Goal: Transaction & Acquisition: Purchase product/service

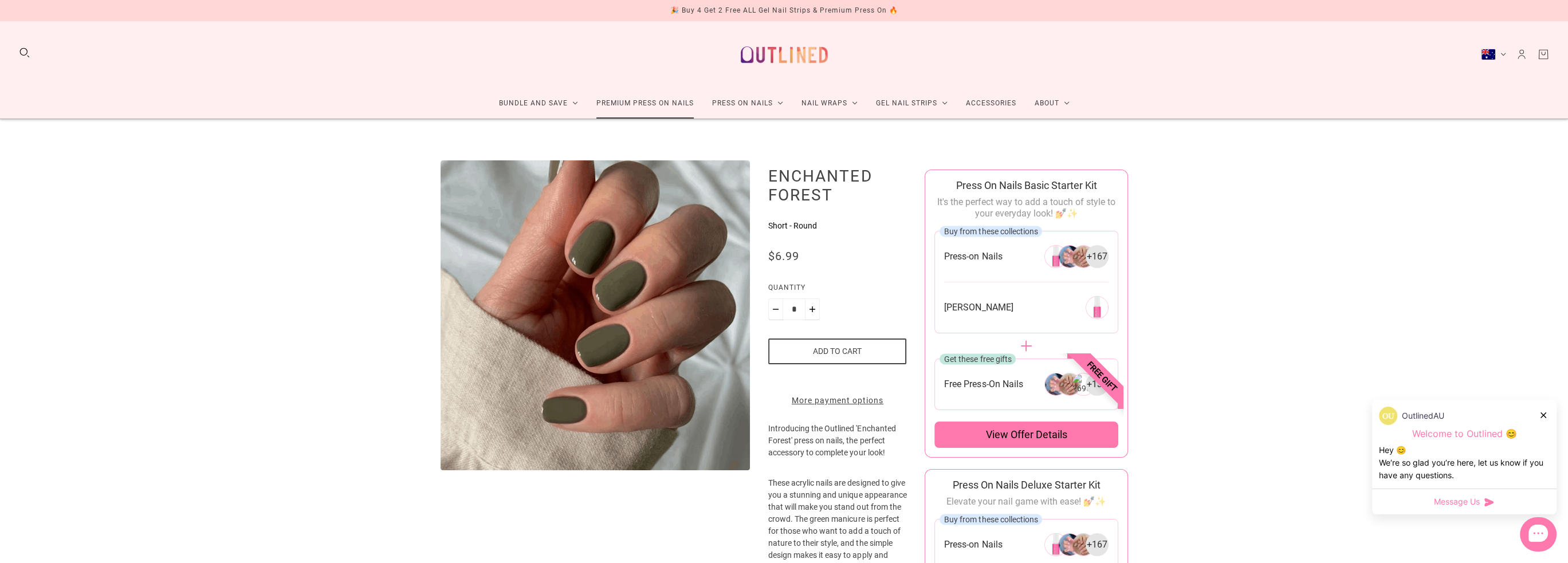
click at [681, 105] on link "Premium Press On Nails" at bounding box center [645, 103] width 116 height 31
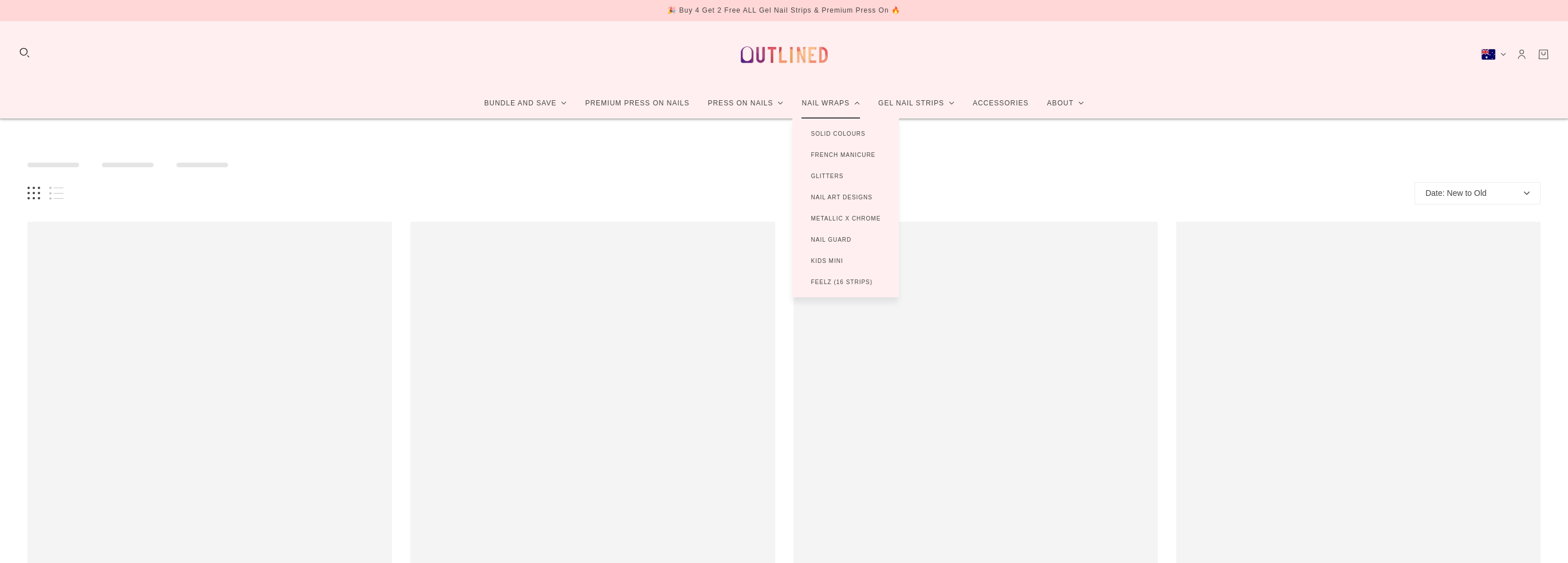
click at [845, 106] on link "Nail Wraps" at bounding box center [830, 103] width 77 height 31
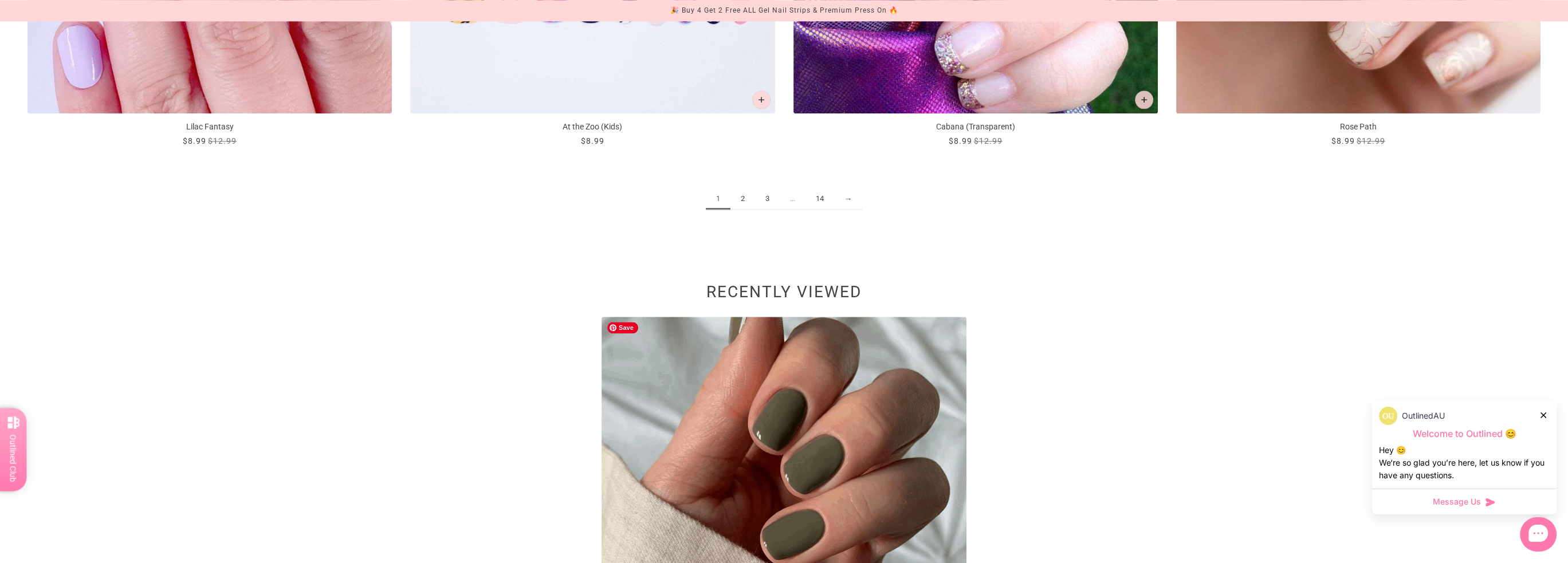
scroll to position [2579, 0]
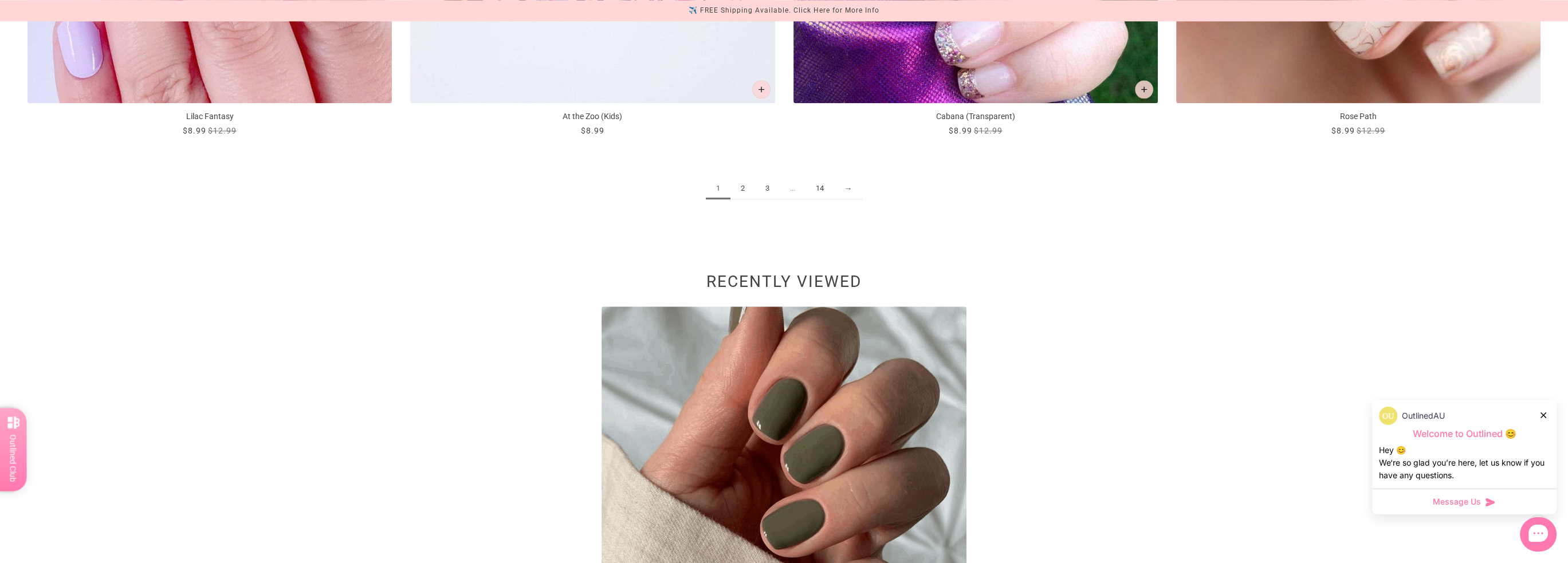
click at [750, 189] on link "2" at bounding box center [742, 188] width 24 height 21
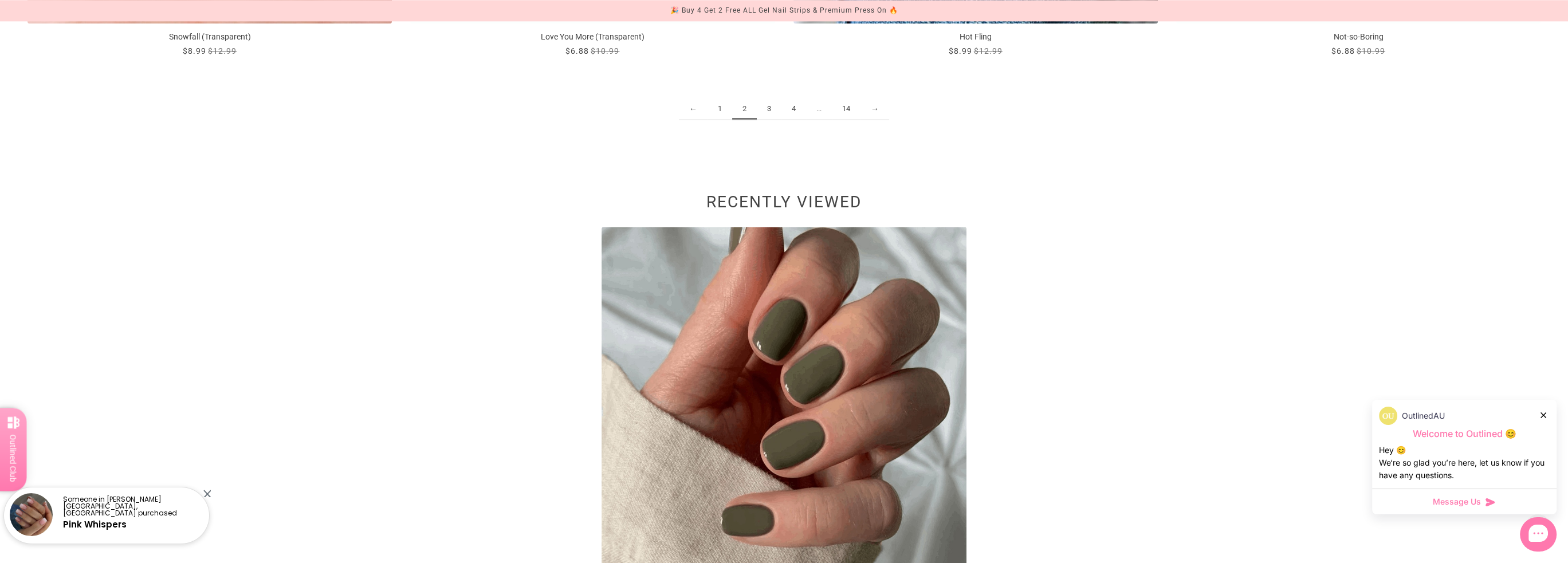
scroll to position [2693, 0]
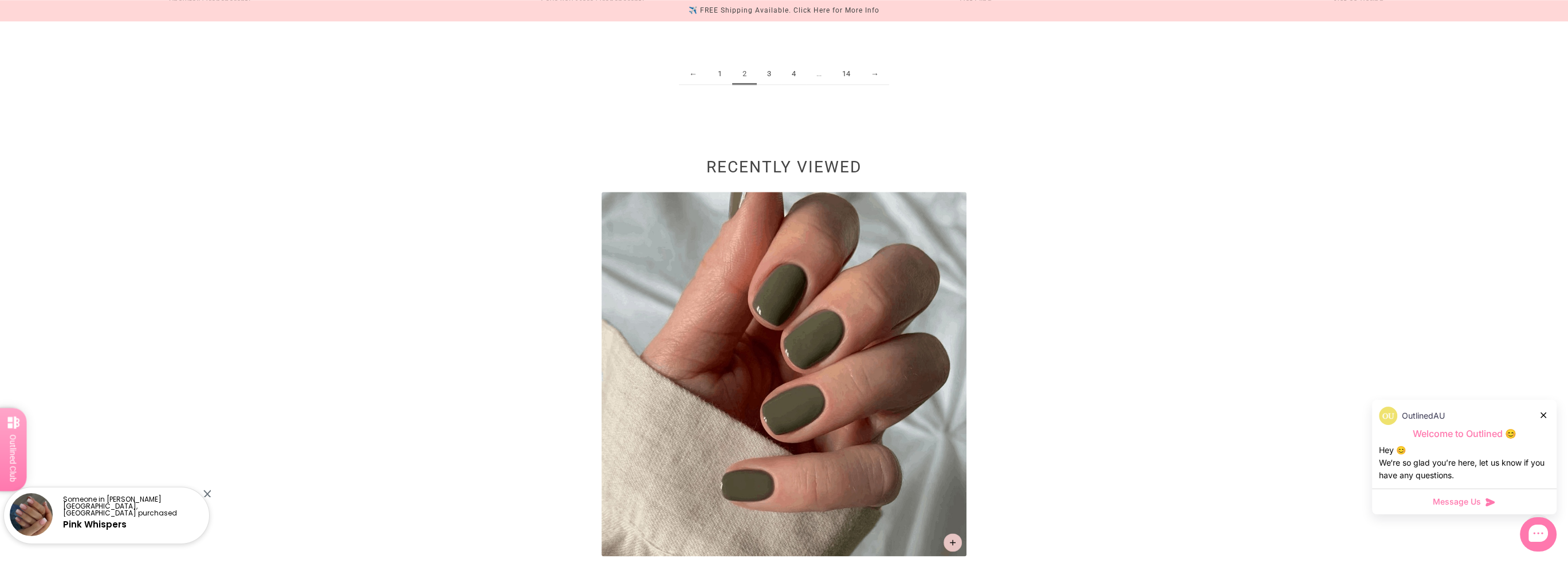
click at [767, 73] on link "3" at bounding box center [769, 74] width 24 height 21
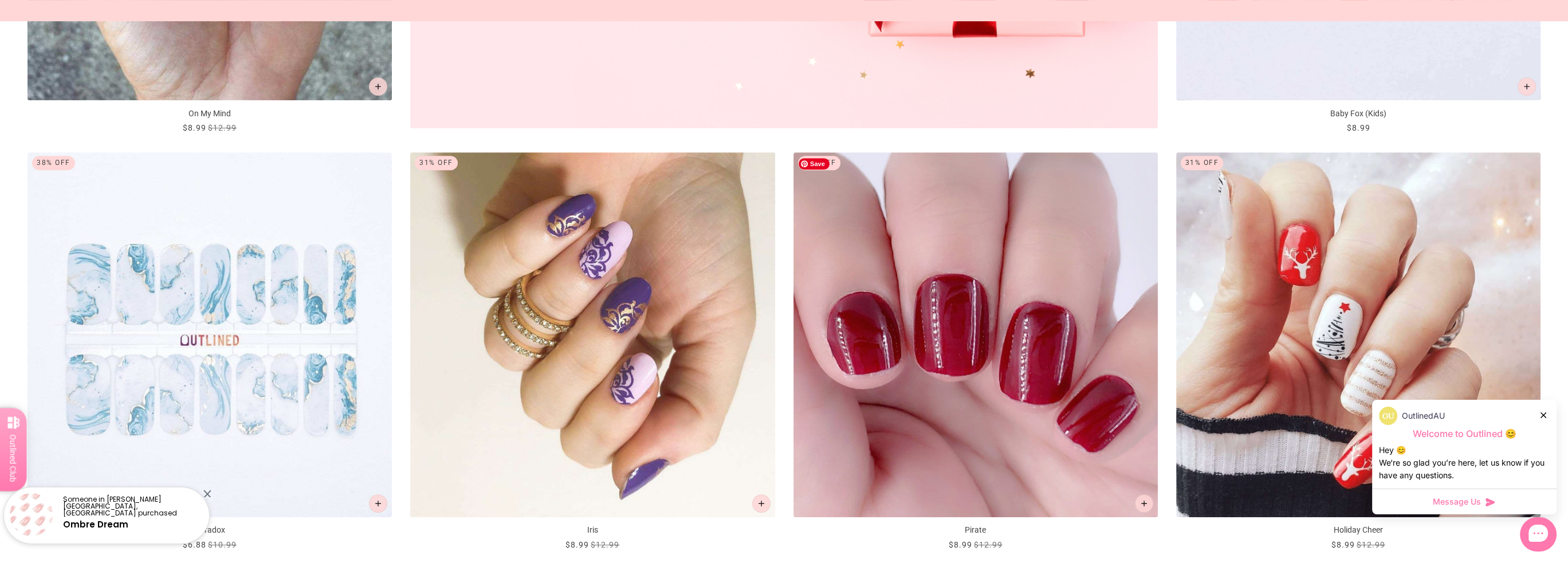
scroll to position [917, 0]
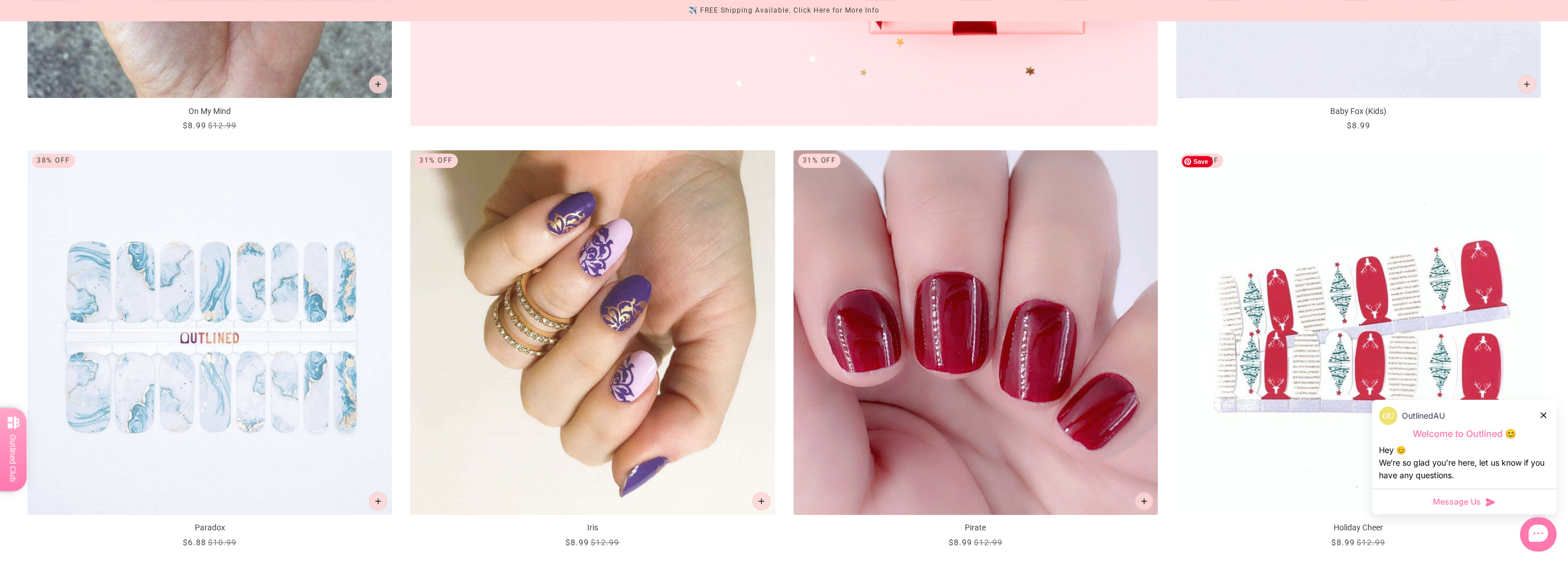
click at [1339, 295] on img "Holiday Cheer" at bounding box center [1358, 332] width 364 height 364
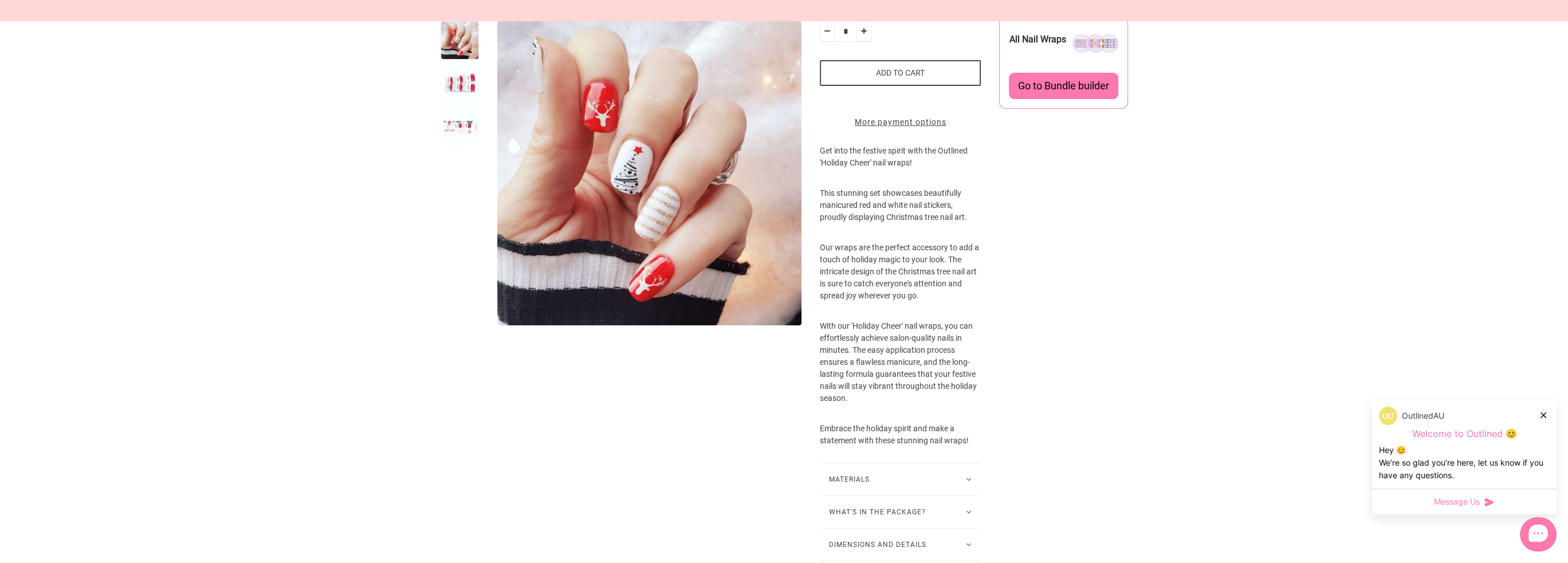
scroll to position [344, 0]
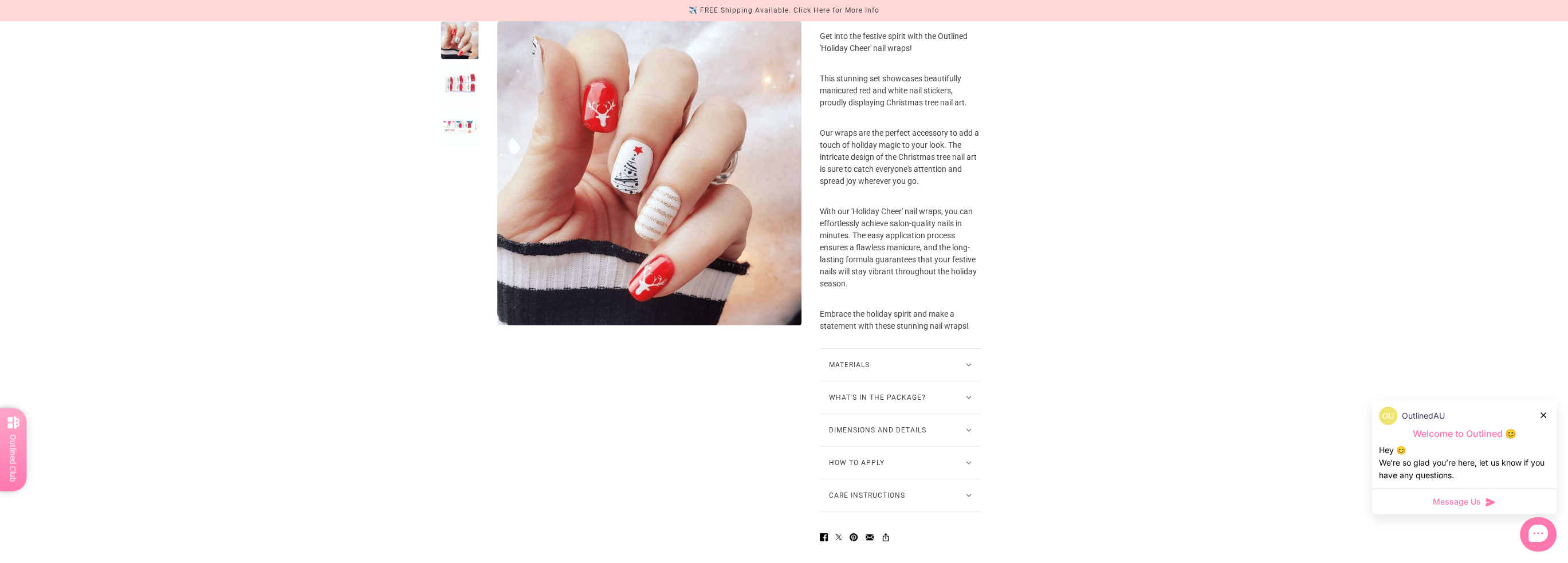
click at [917, 479] on button "How to Apply" at bounding box center [900, 463] width 161 height 32
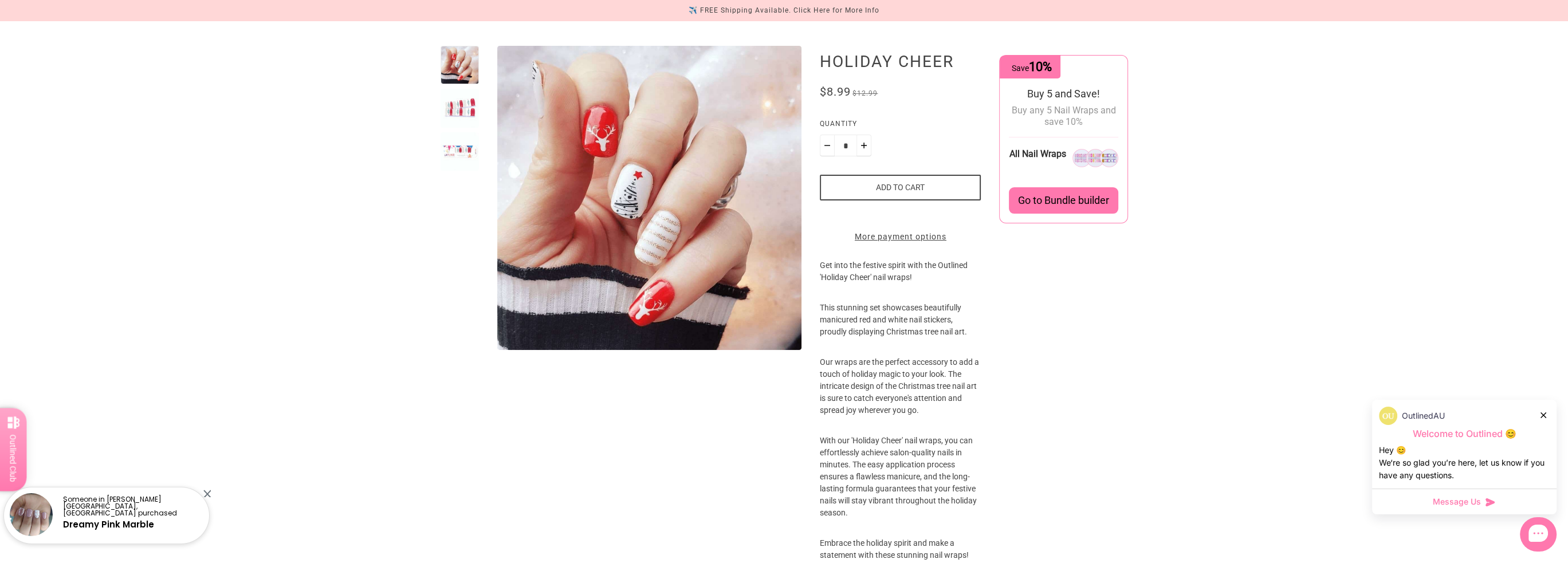
scroll to position [0, 0]
